Goal: Contribute content: Contribute content

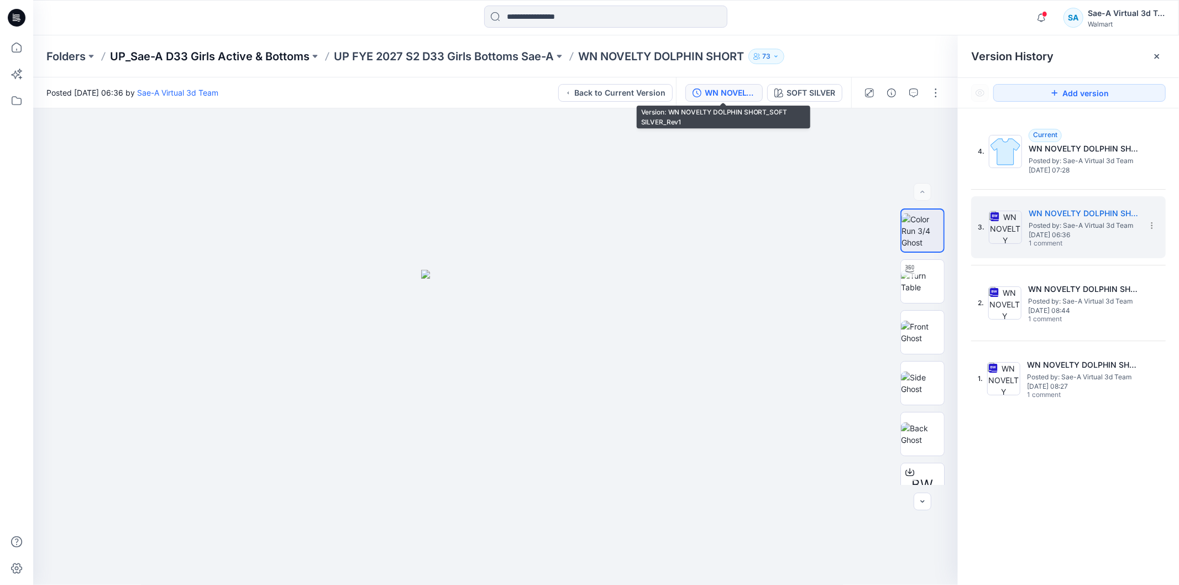
click at [247, 59] on p "UP_Sae-A D33 Girls Active & Bottoms" at bounding box center [210, 56] width 200 height 15
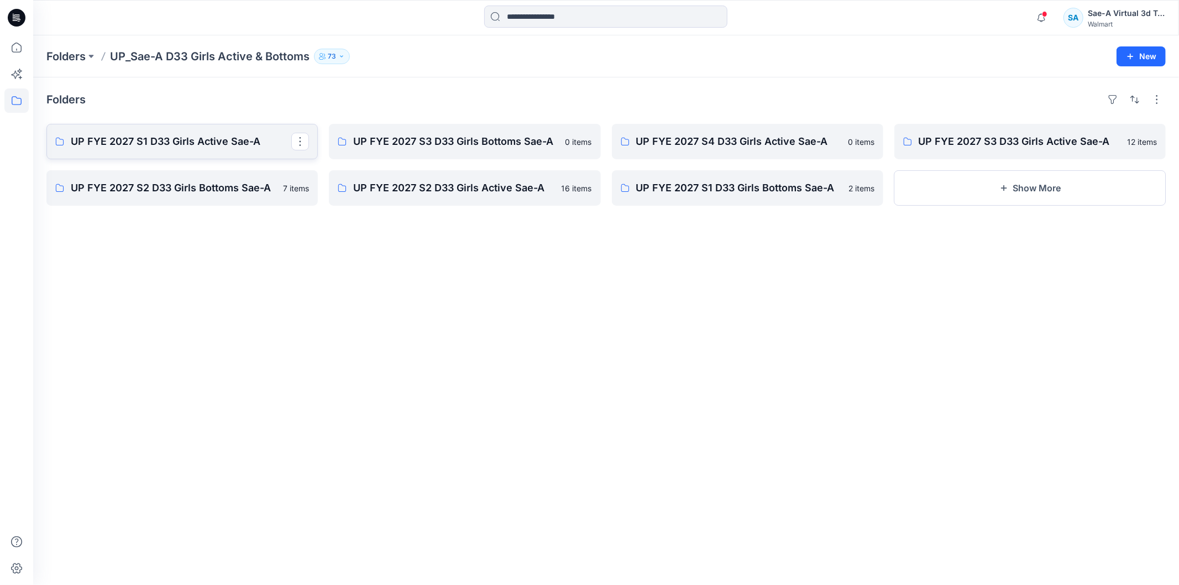
click at [255, 135] on p "UP FYE 2027 S1 D33 Girls Active Sae-A" at bounding box center [181, 141] width 221 height 15
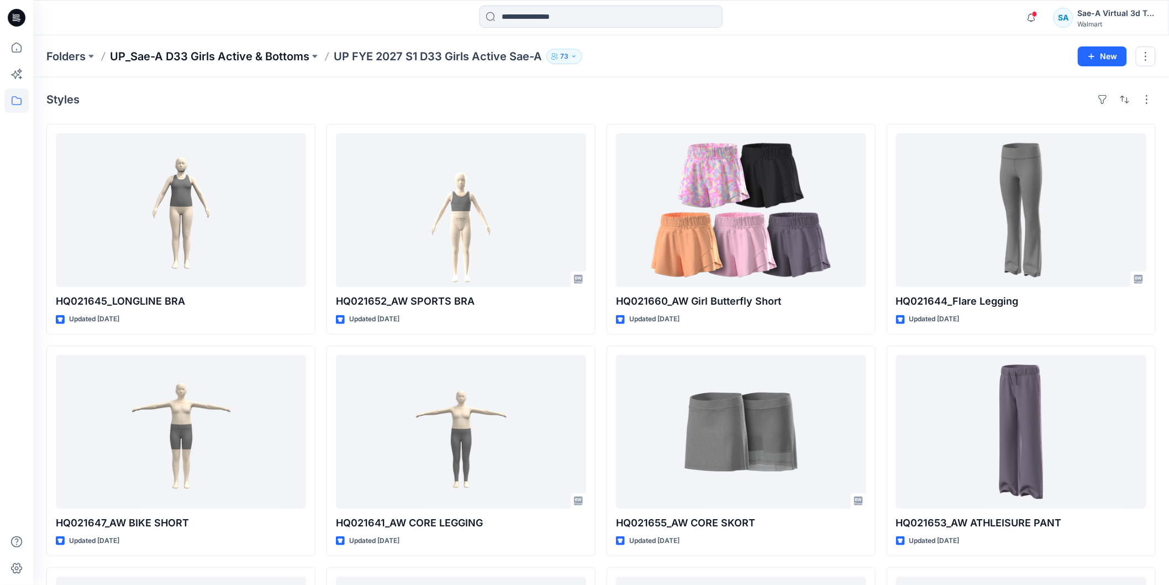
click at [268, 53] on p "UP_Sae-A D33 Girls Active & Bottoms" at bounding box center [210, 56] width 200 height 15
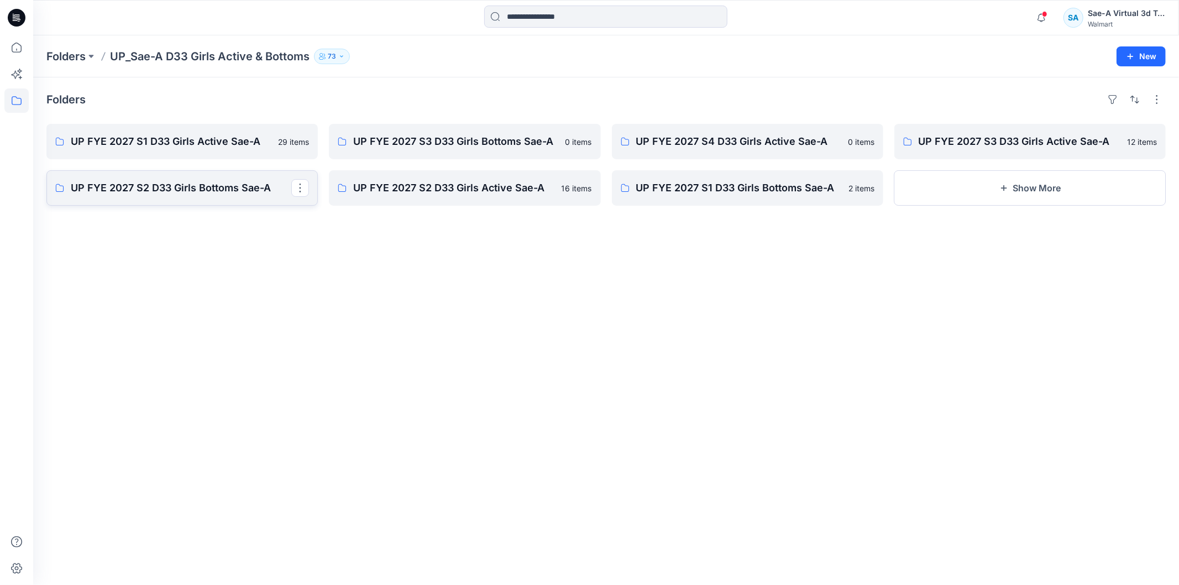
click at [200, 186] on p "UP FYE 2027 S2 D33 Girls Bottoms Sae-A" at bounding box center [181, 187] width 221 height 15
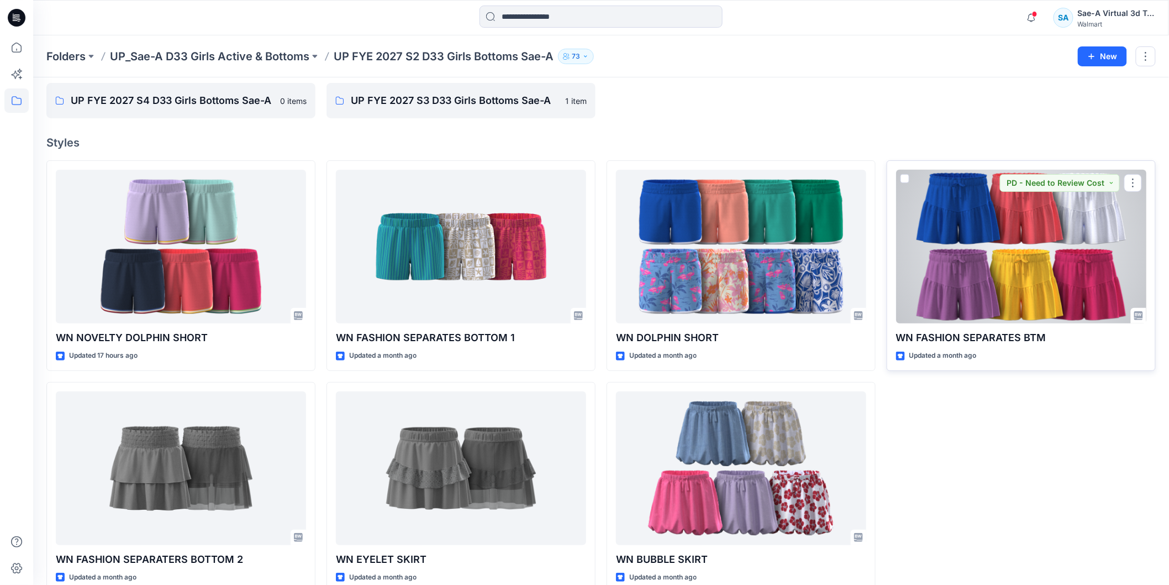
scroll to position [61, 0]
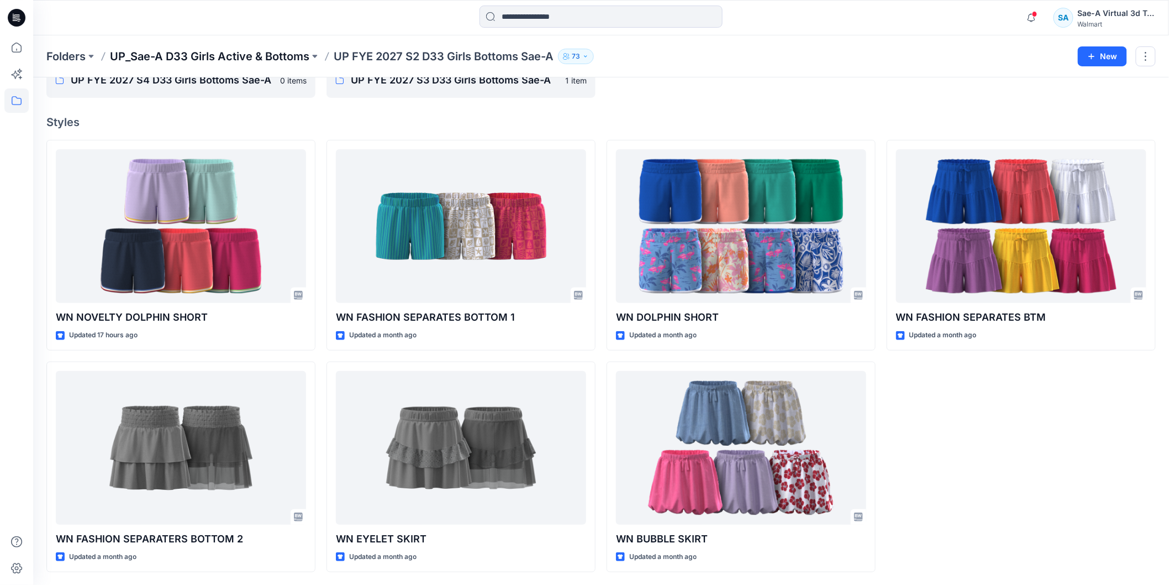
click at [264, 53] on p "UP_Sae-A D33 Girls Active & Bottoms" at bounding box center [210, 56] width 200 height 15
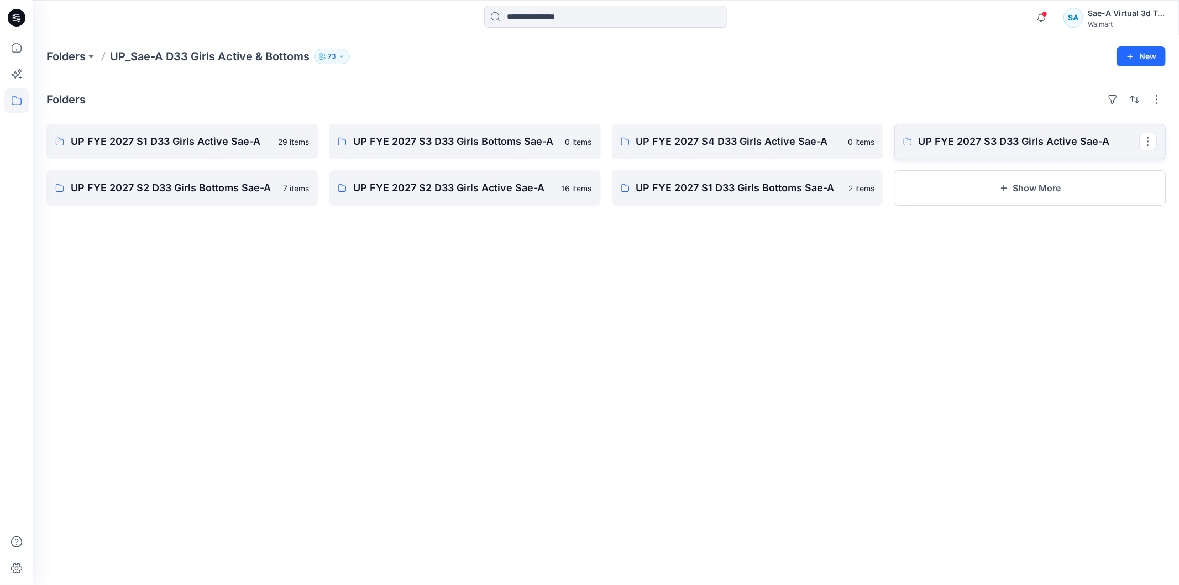
click at [981, 154] on link "UP FYE 2027 S3 D33 Girls Active Sae-A" at bounding box center [1029, 141] width 271 height 35
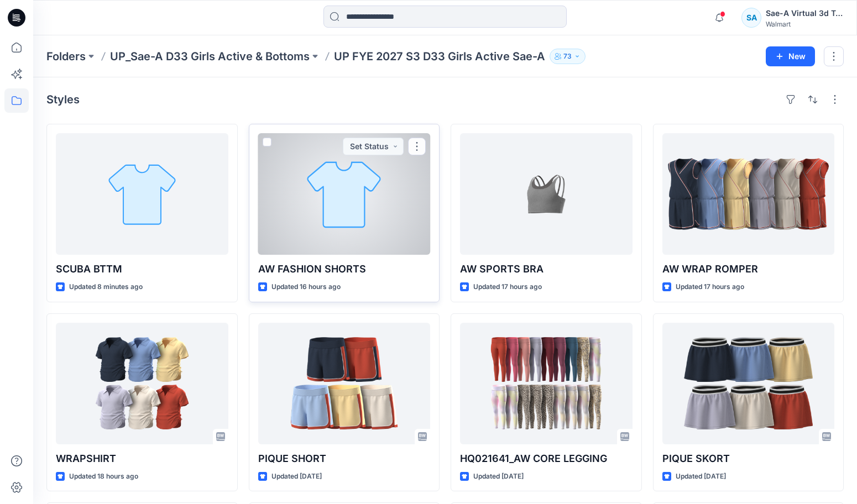
click at [321, 218] on div at bounding box center [344, 194] width 172 height 122
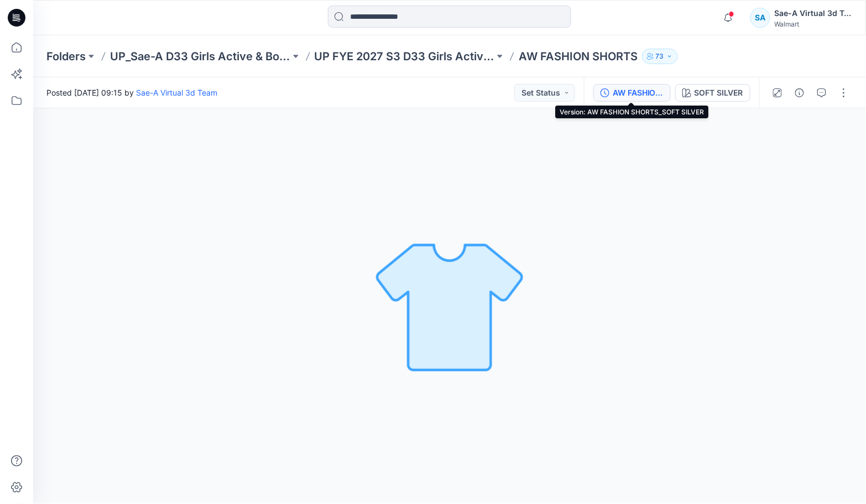
click at [636, 94] on div "AW FASHION SHORTS_SOFT SILVER" at bounding box center [637, 93] width 51 height 12
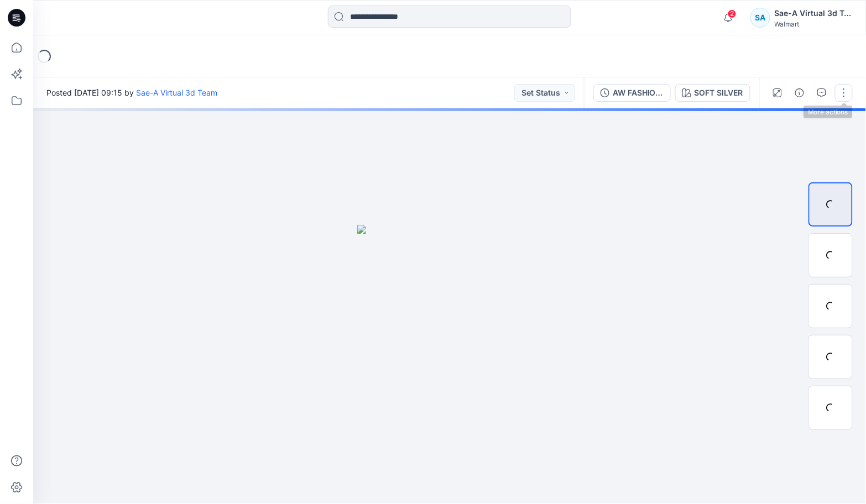
click at [839, 92] on button "button" at bounding box center [844, 93] width 18 height 18
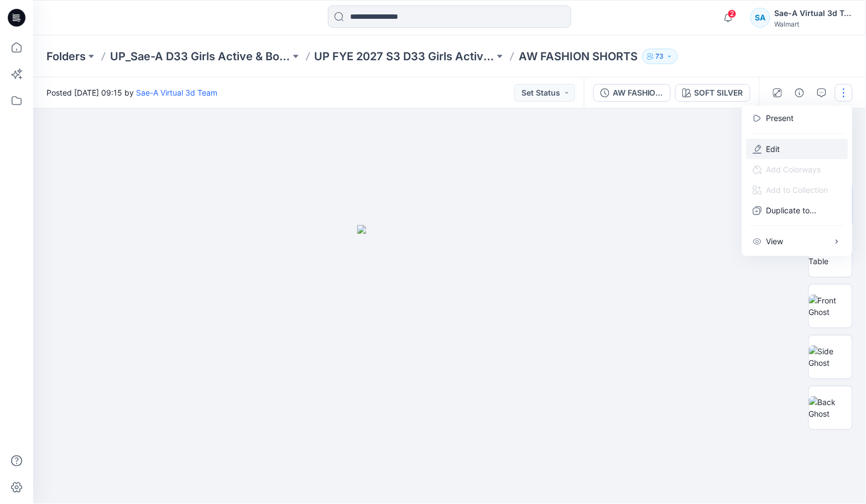
click at [794, 151] on button "Edit" at bounding box center [797, 149] width 102 height 20
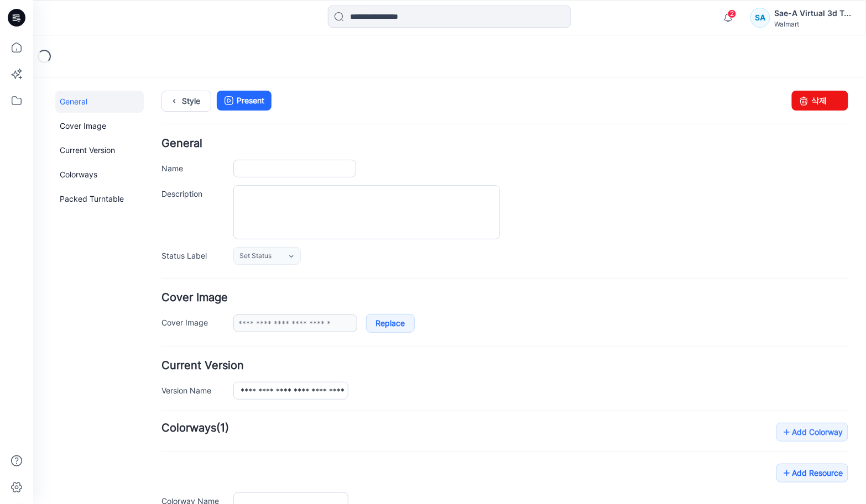
type input "**********"
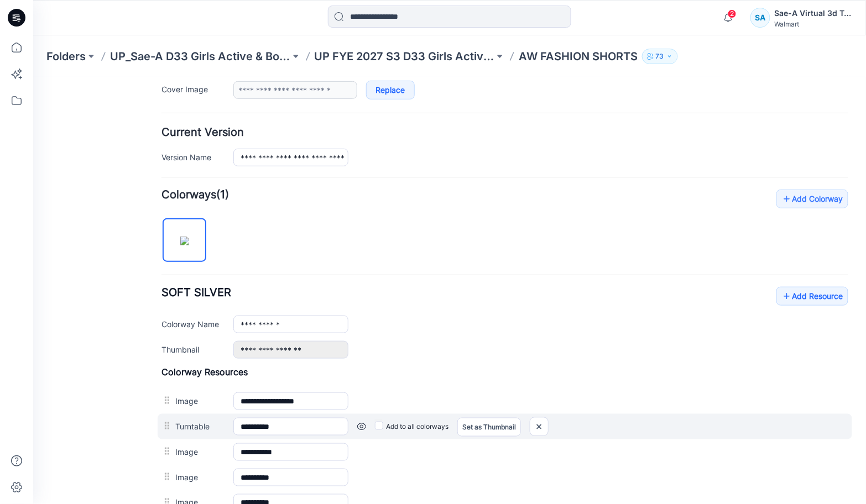
scroll to position [245, 0]
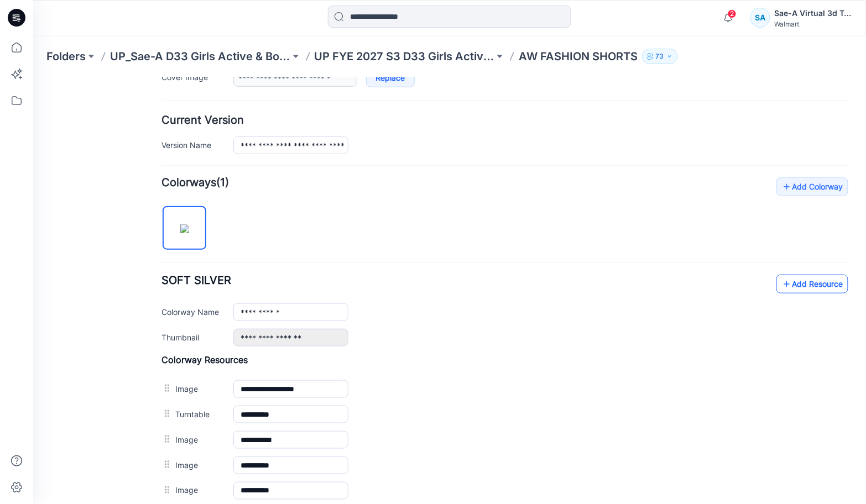
click at [780, 282] on icon at bounding box center [785, 284] width 11 height 18
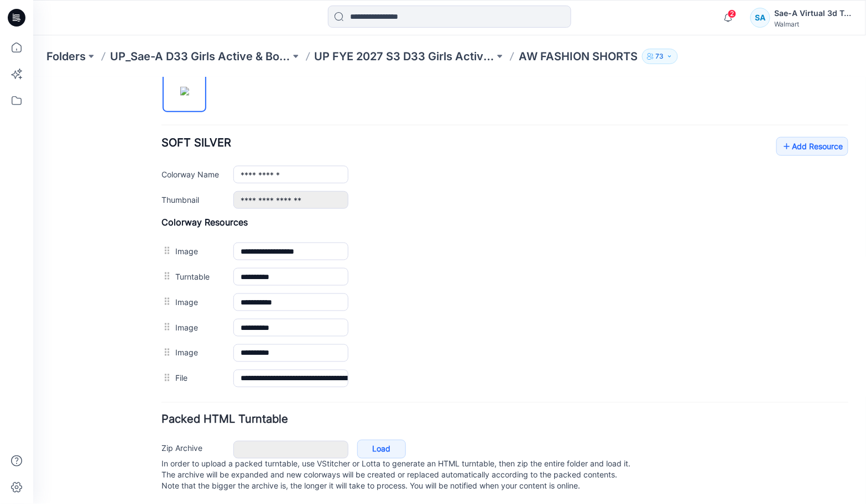
scroll to position [399, 0]
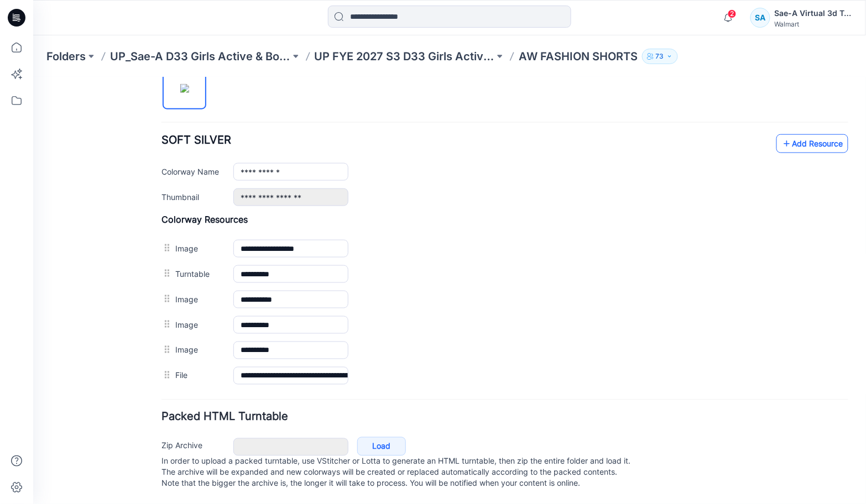
click at [786, 134] on link "Add Resource" at bounding box center [811, 143] width 72 height 19
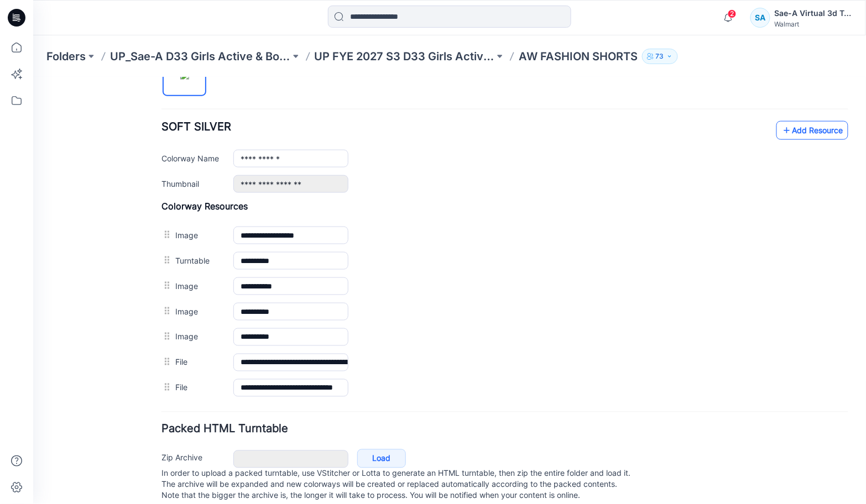
click at [796, 139] on link "Add Resource" at bounding box center [811, 129] width 72 height 19
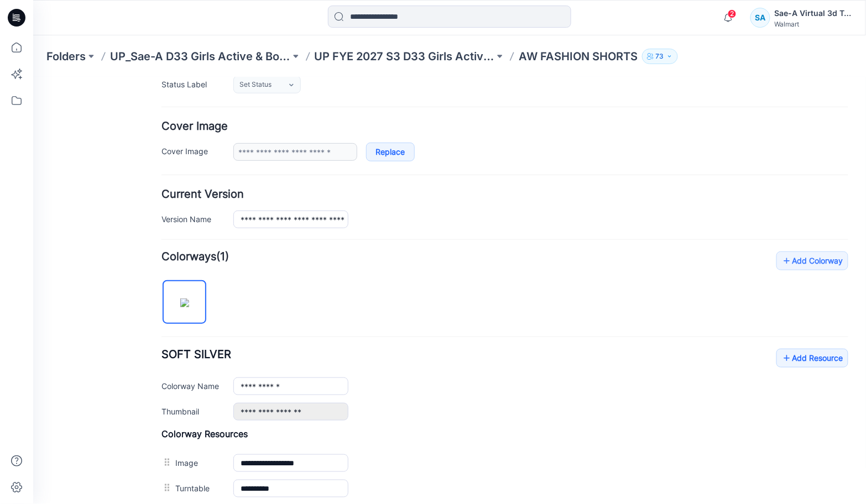
scroll to position [0, 0]
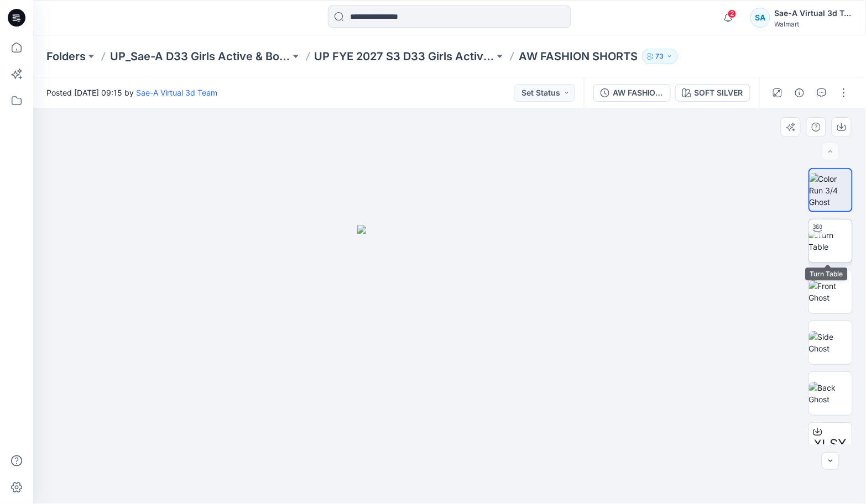
click at [830, 244] on img at bounding box center [830, 240] width 43 height 23
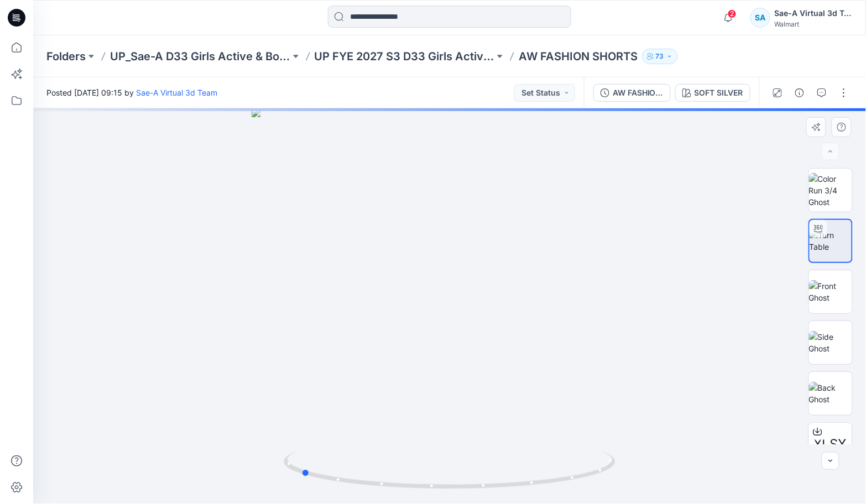
drag, startPoint x: 557, startPoint y: 479, endPoint x: 740, endPoint y: 441, distance: 186.9
click at [740, 441] on div at bounding box center [449, 306] width 832 height 396
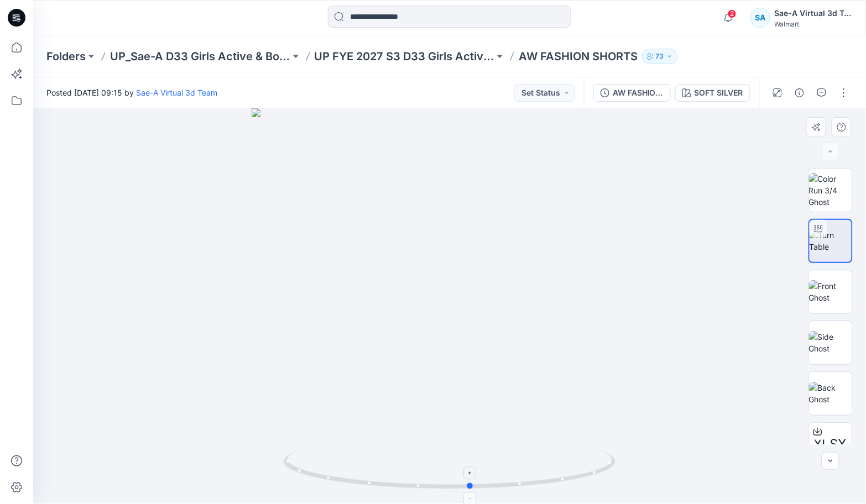
drag, startPoint x: 592, startPoint y: 468, endPoint x: 431, endPoint y: 473, distance: 161.4
click at [431, 473] on icon at bounding box center [451, 470] width 334 height 41
click at [824, 99] on button "button" at bounding box center [821, 93] width 18 height 18
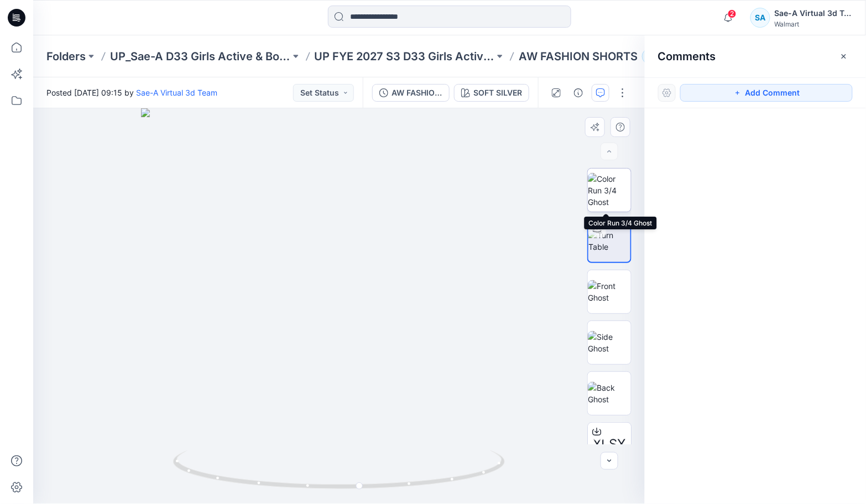
click at [600, 208] on img at bounding box center [609, 190] width 43 height 35
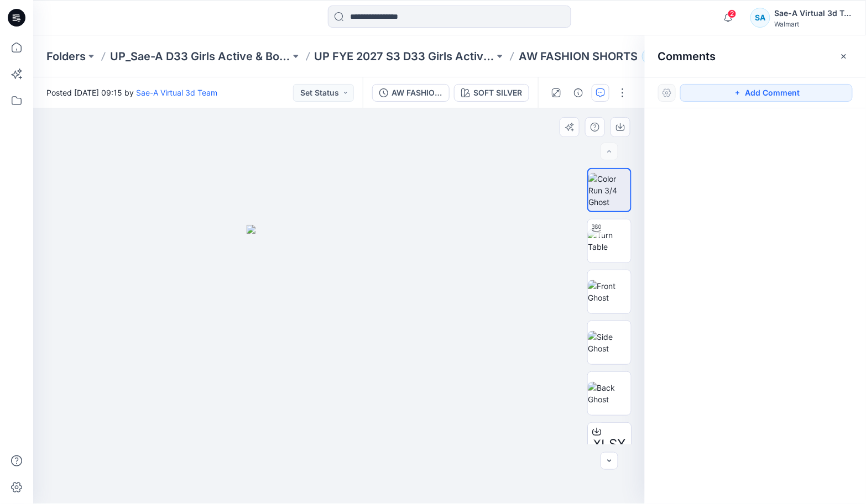
drag, startPoint x: 768, startPoint y: 83, endPoint x: 621, endPoint y: 124, distance: 153.3
click at [769, 83] on div "Add Comment" at bounding box center [754, 92] width 221 height 31
click at [447, 141] on div at bounding box center [339, 306] width 612 height 396
click at [741, 97] on icon "button" at bounding box center [737, 92] width 9 height 9
click at [390, 156] on div "1" at bounding box center [338, 306] width 611 height 396
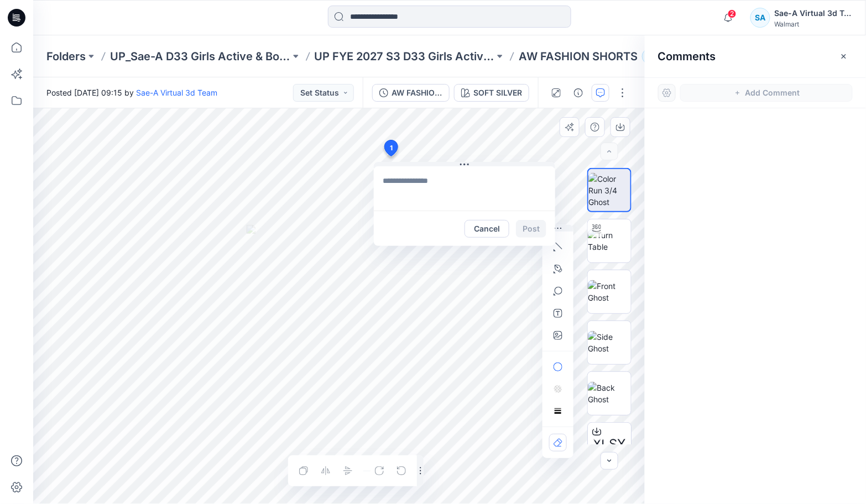
type textarea "*"
click at [502, 206] on textarea "**********" at bounding box center [464, 188] width 181 height 44
type textarea "**********"
click at [538, 223] on button "Post" at bounding box center [531, 229] width 30 height 18
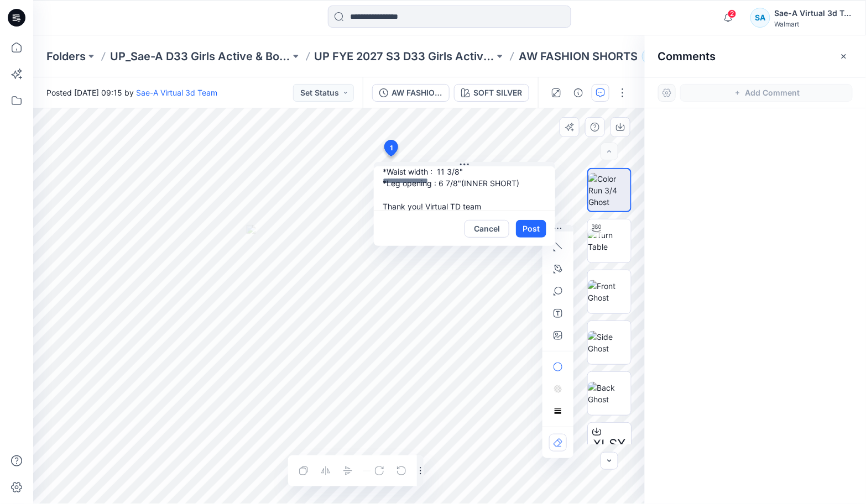
scroll to position [0, 0]
